Goal: Navigation & Orientation: Understand site structure

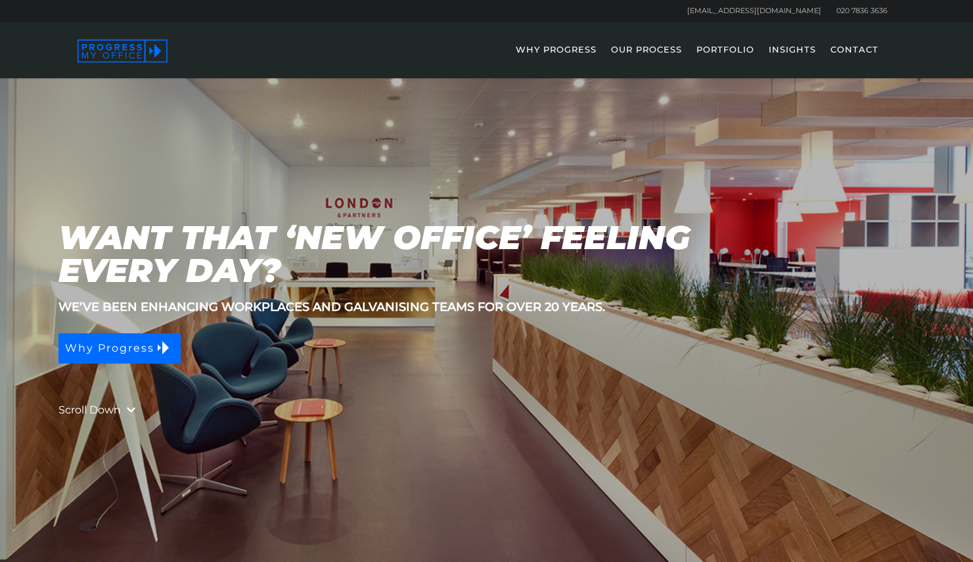
click at [728, 45] on link "PORTFOLIO" at bounding box center [725, 58] width 71 height 38
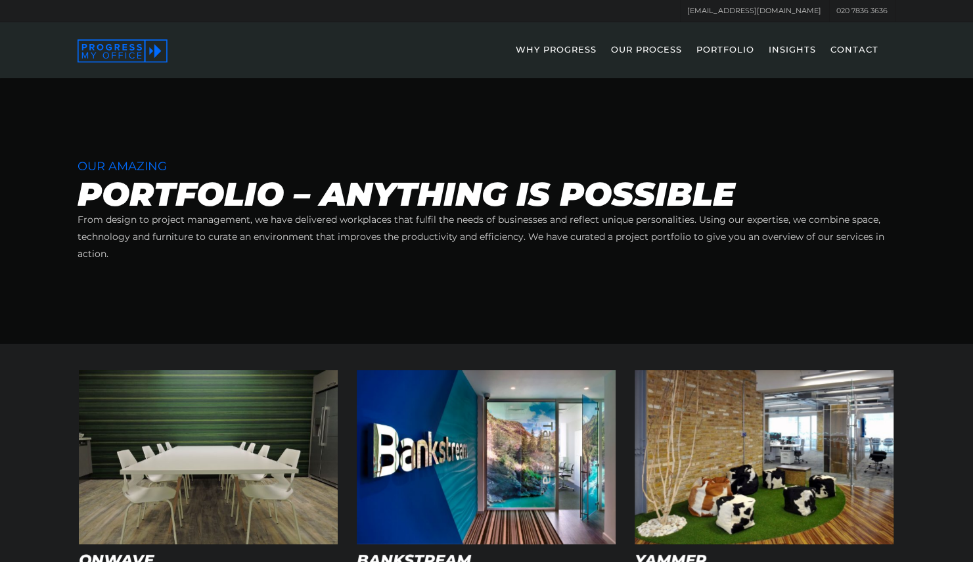
click at [648, 48] on link "OUR PROCESS" at bounding box center [647, 58] width 84 height 38
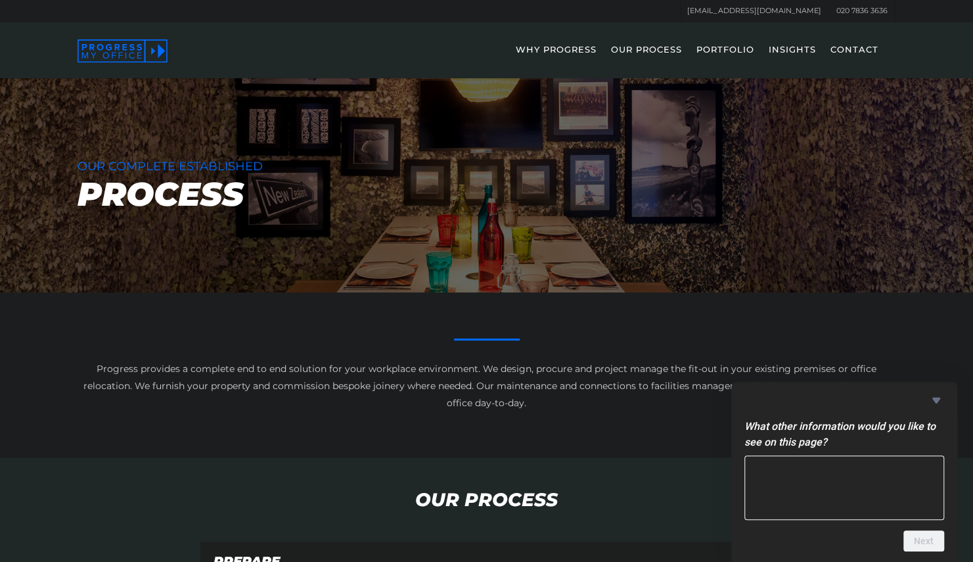
click at [161, 56] on icon at bounding box center [123, 50] width 90 height 23
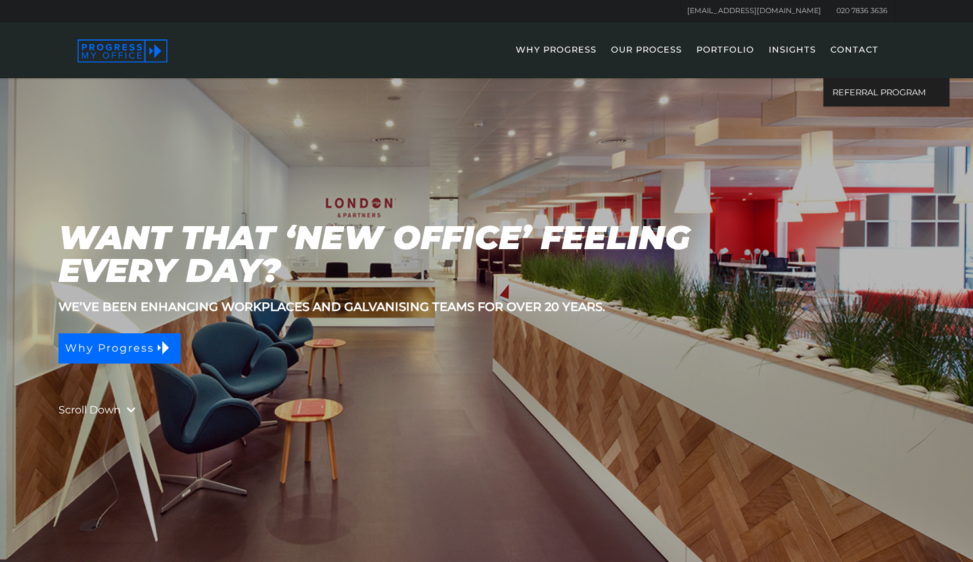
click at [851, 50] on link "CONTACT" at bounding box center [854, 58] width 61 height 38
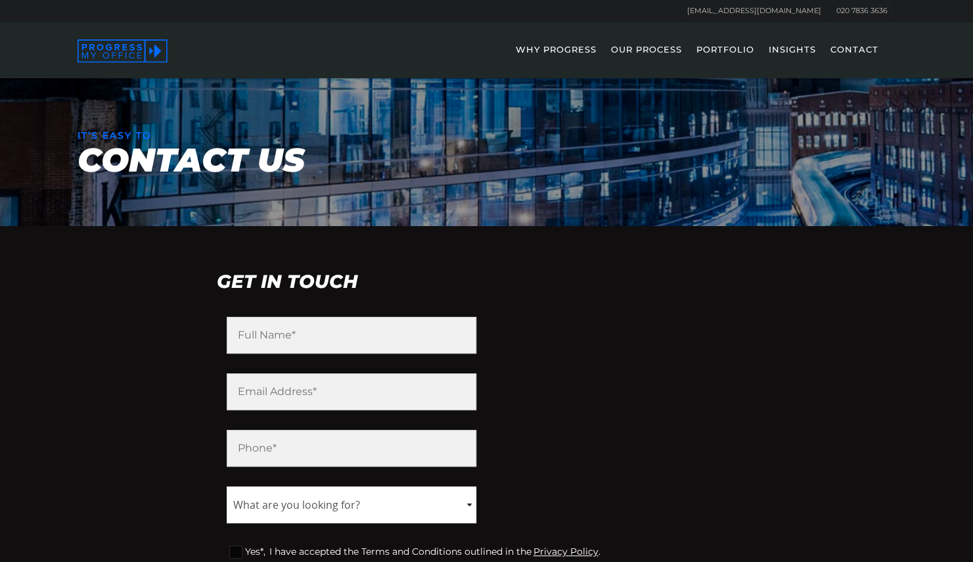
click at [794, 51] on link "INSIGHTS" at bounding box center [792, 58] width 60 height 38
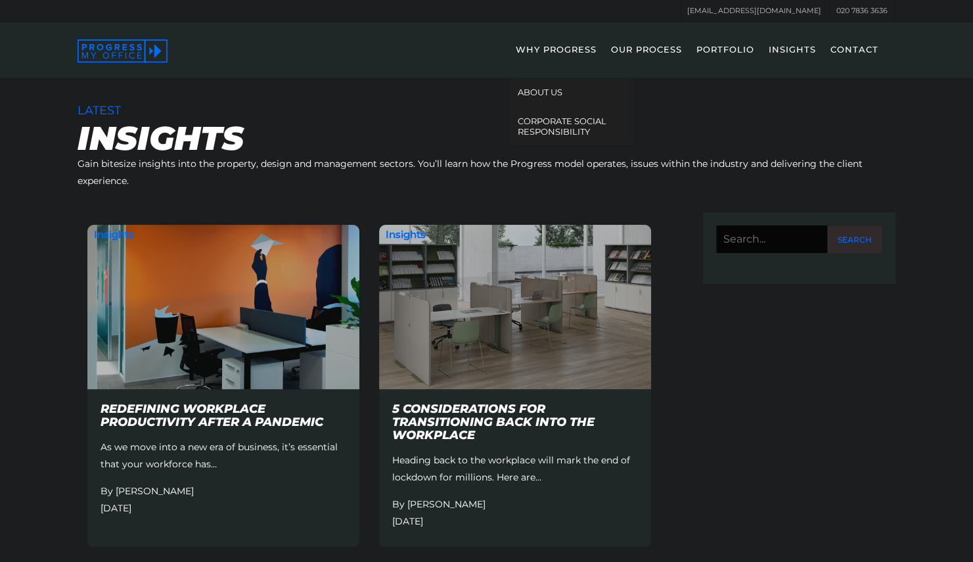
click at [574, 52] on link "WHY PROGRESS" at bounding box center [556, 58] width 94 height 38
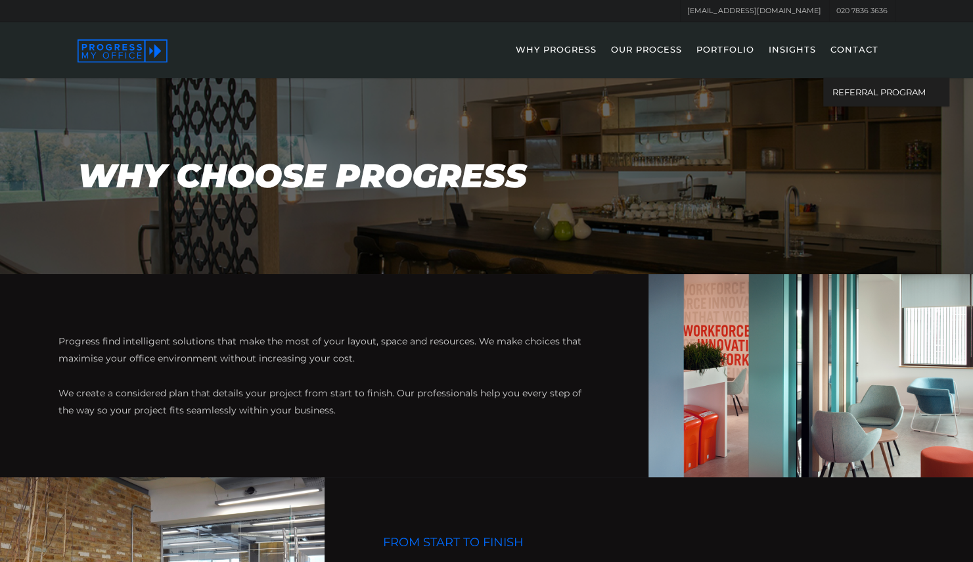
click at [847, 44] on link "CONTACT" at bounding box center [854, 58] width 61 height 38
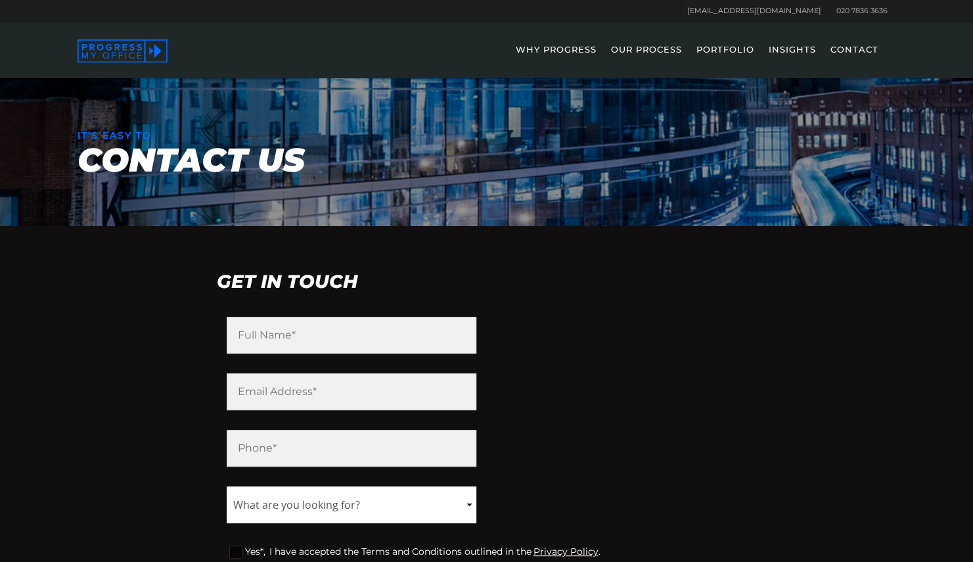
click at [795, 50] on link "INSIGHTS" at bounding box center [792, 58] width 60 height 38
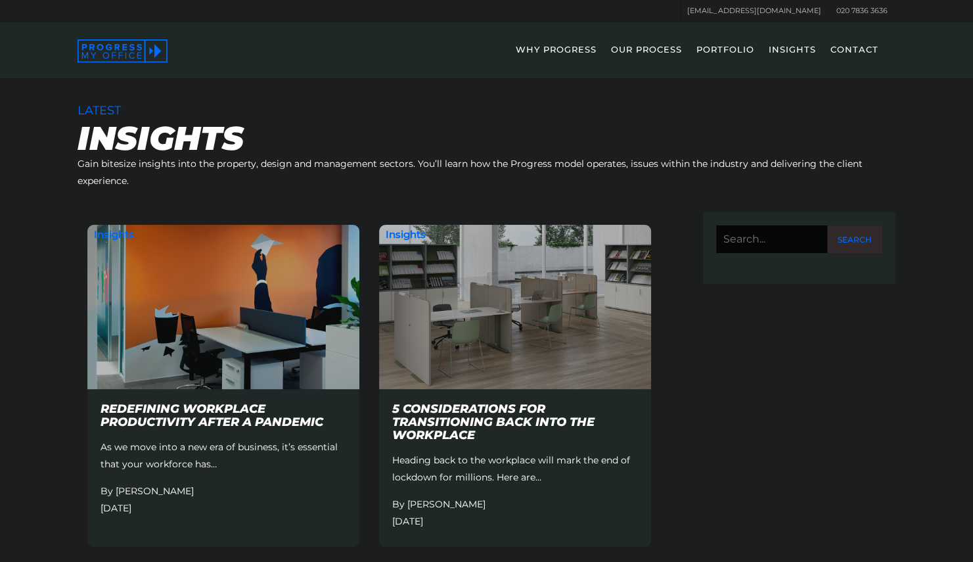
click at [732, 49] on link "PORTFOLIO" at bounding box center [725, 58] width 71 height 38
